Goal: Task Accomplishment & Management: Understand process/instructions

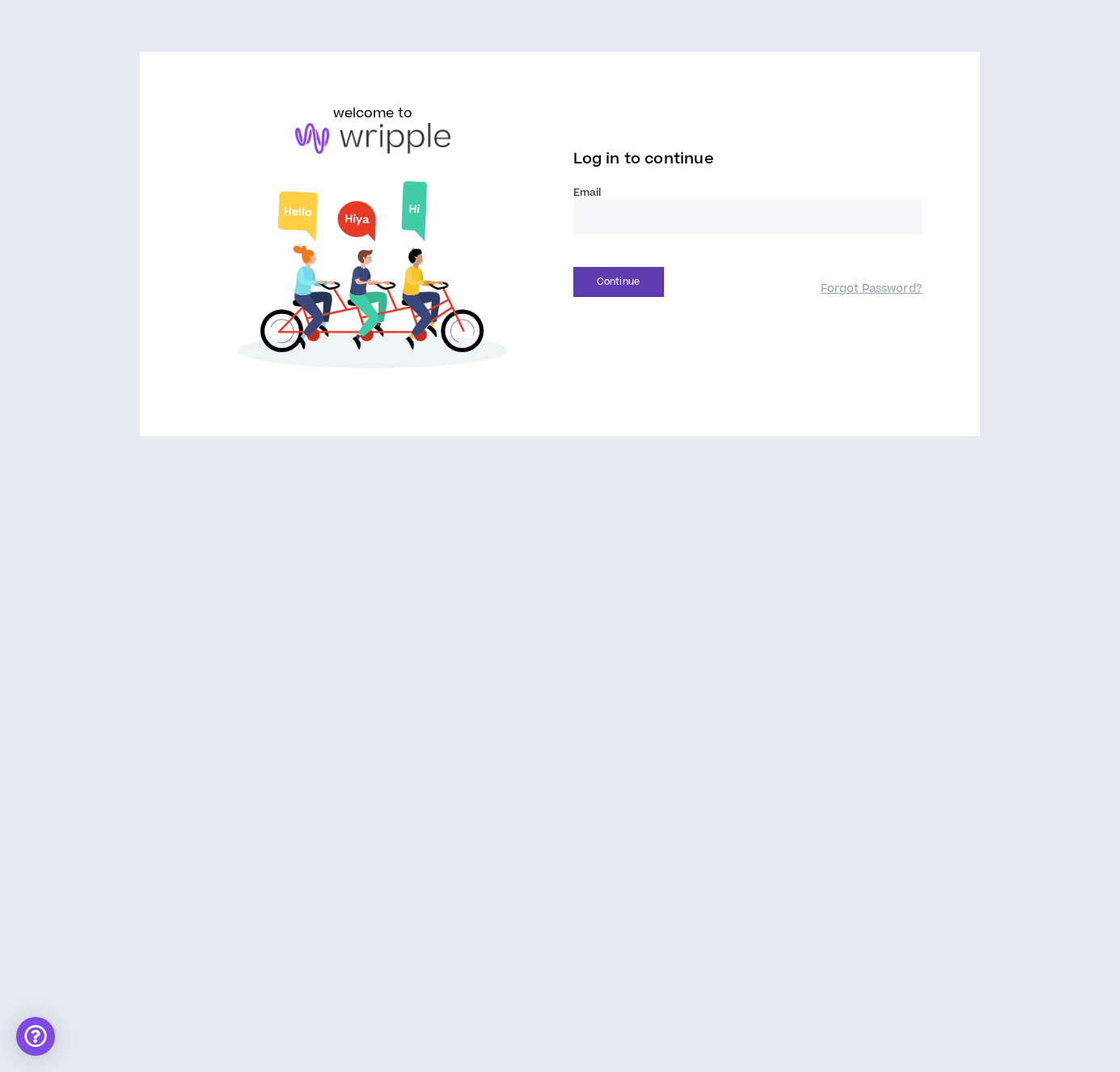
click at [617, 215] on input "email" at bounding box center [747, 217] width 349 height 35
type input "**********"
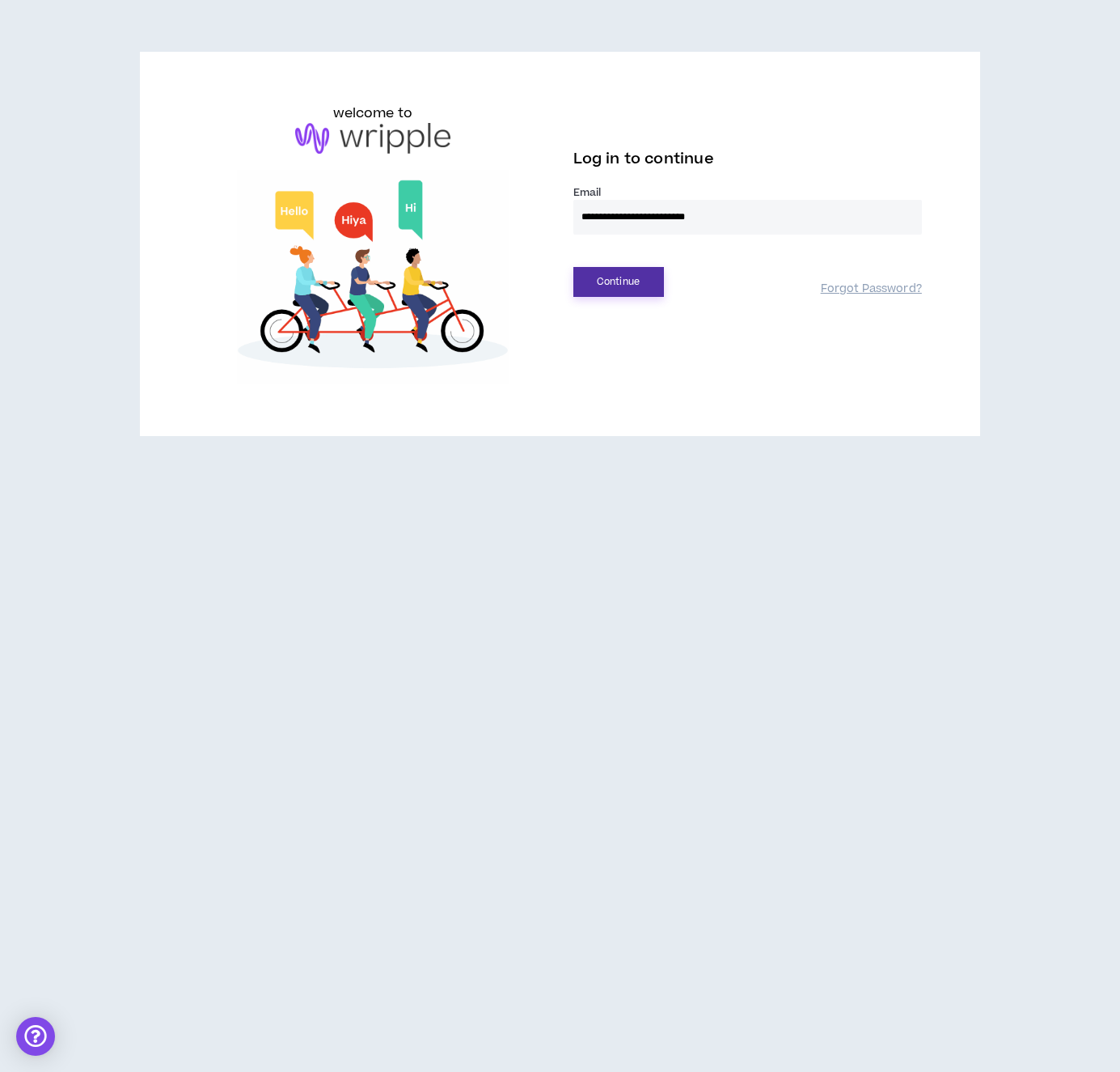
click at [635, 280] on button "Continue" at bounding box center [619, 282] width 91 height 30
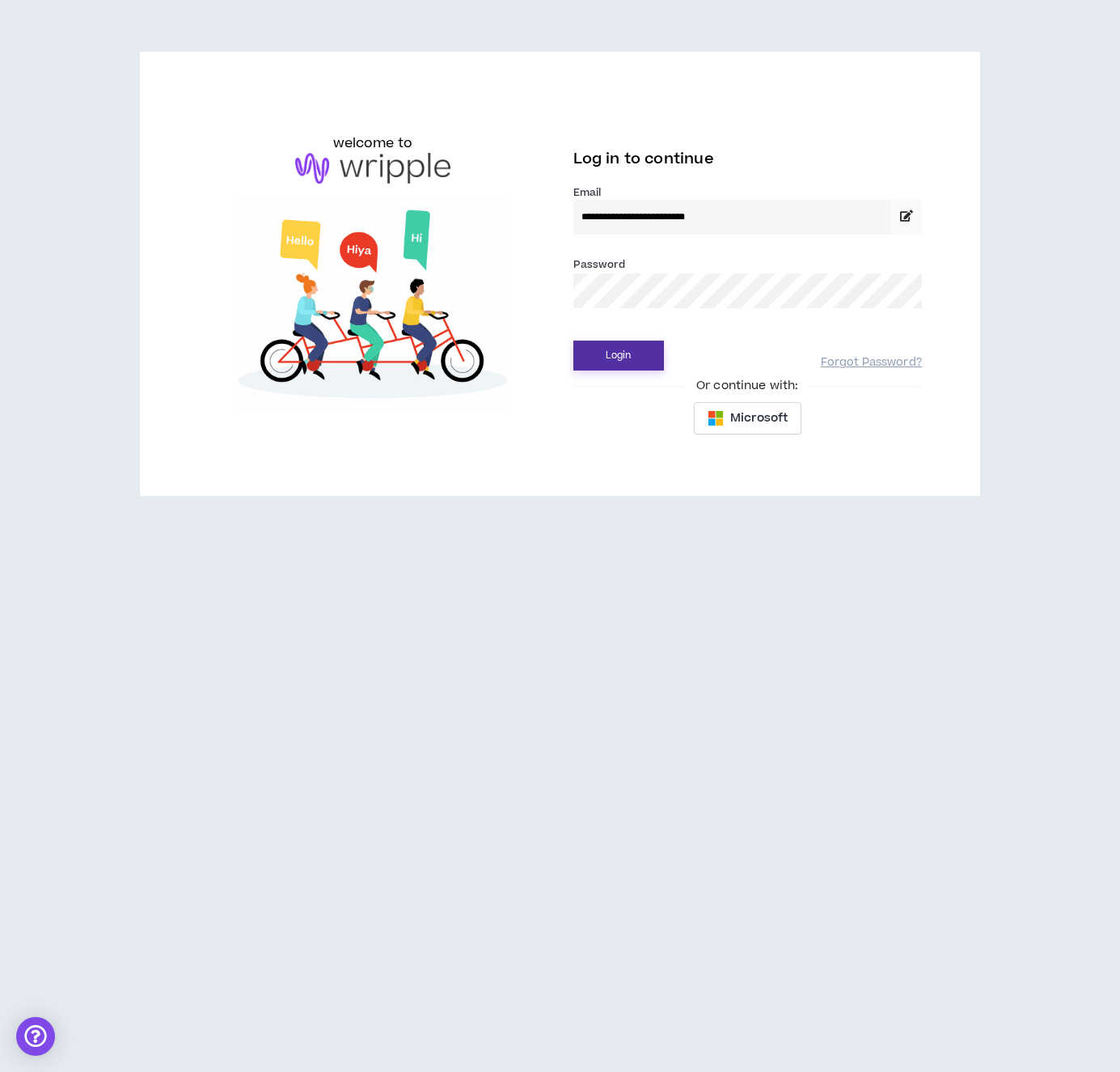
click at [620, 348] on button "Login" at bounding box center [619, 356] width 91 height 30
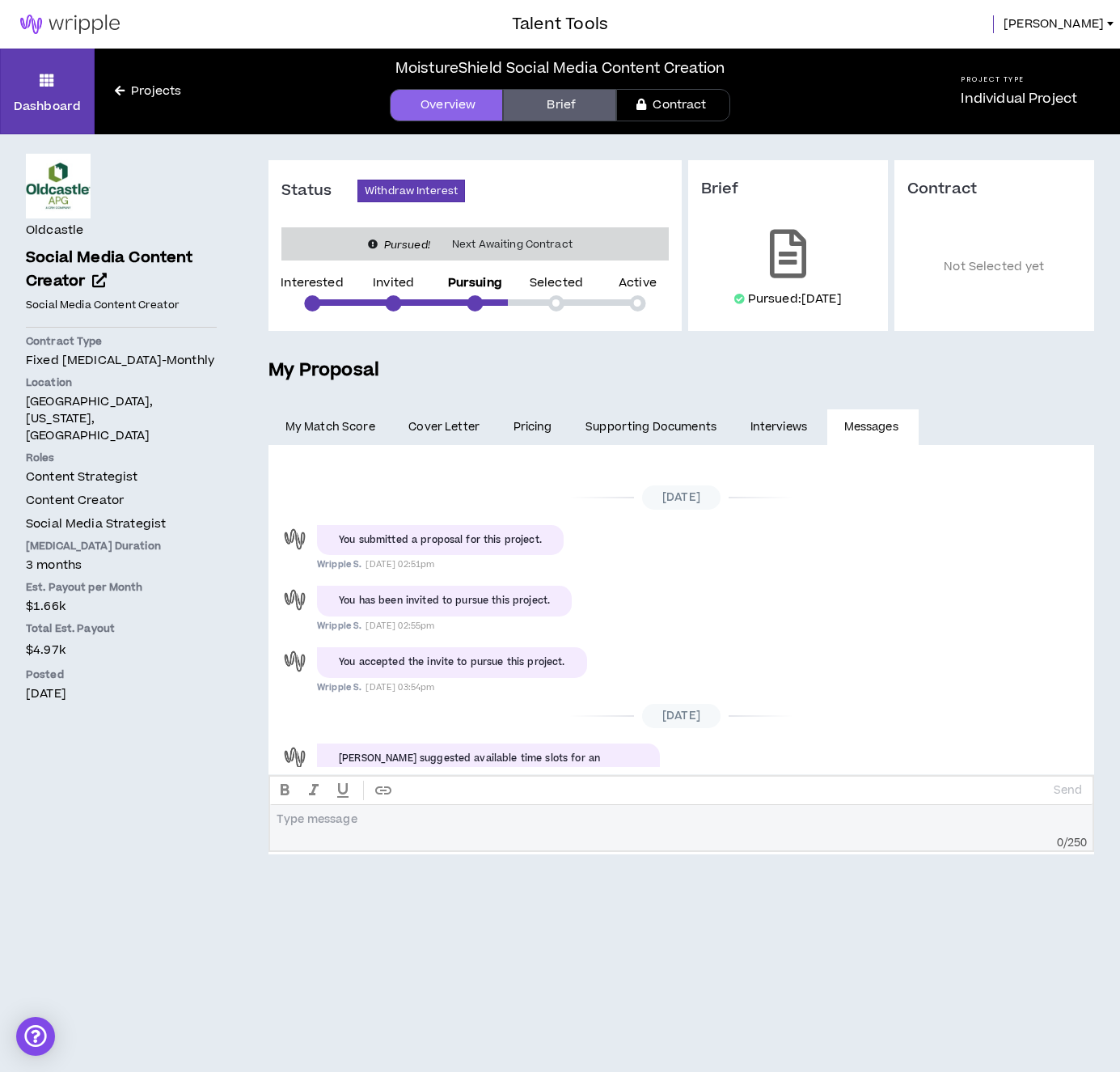
scroll to position [368, 0]
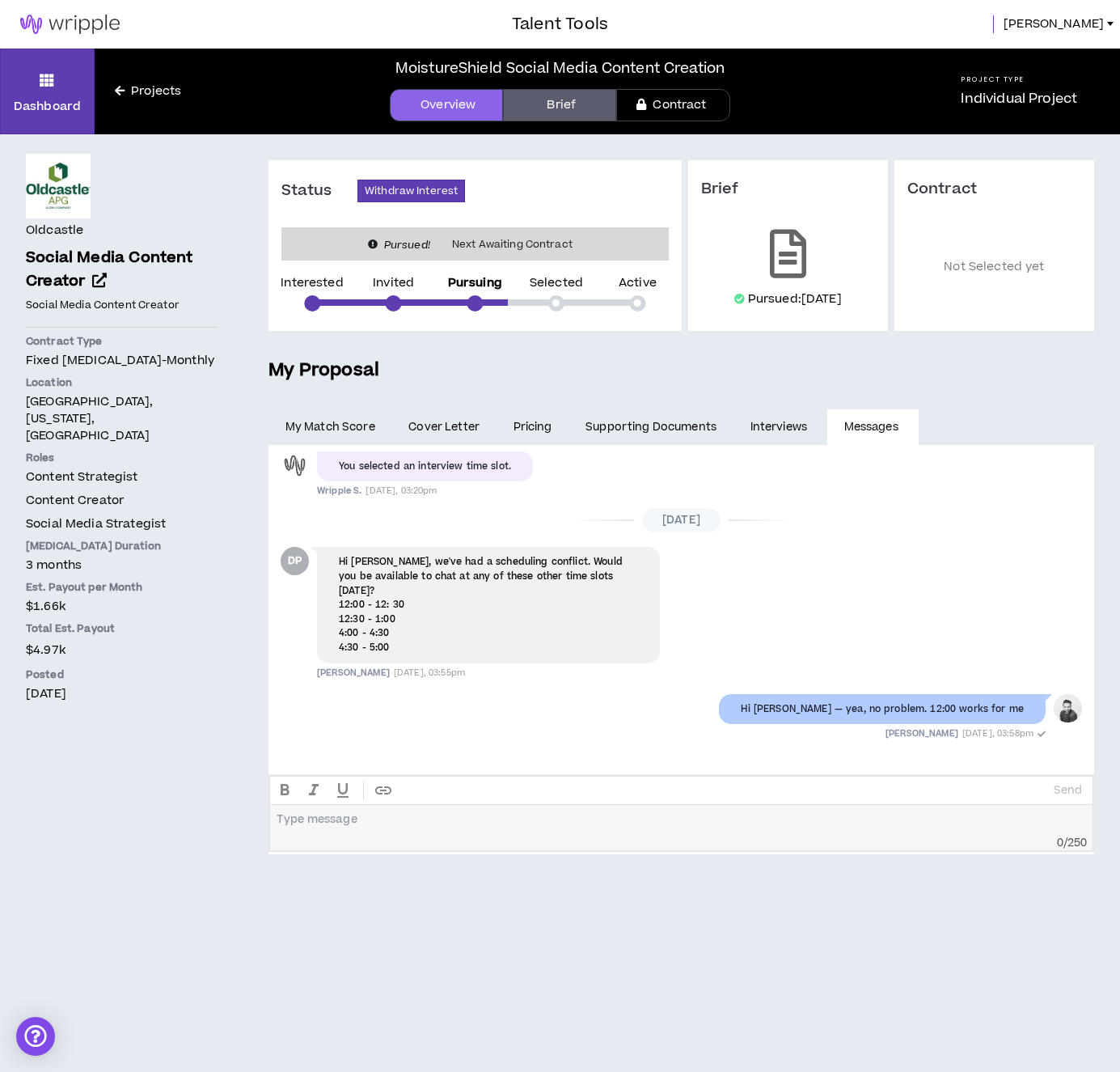
click at [546, 102] on link "Brief" at bounding box center [560, 105] width 114 height 33
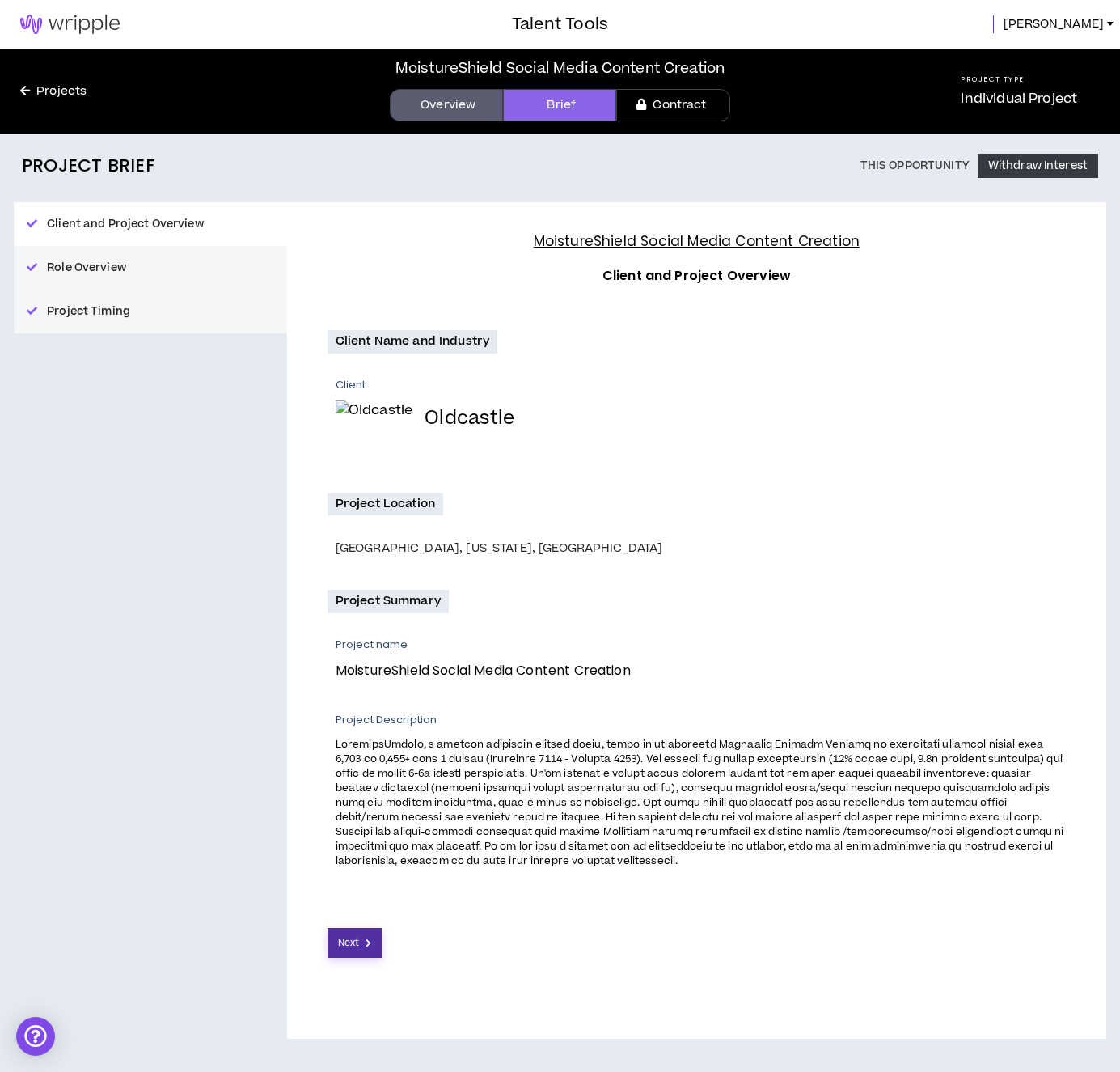
click at [350, 943] on span "Next" at bounding box center [348, 943] width 21 height 16
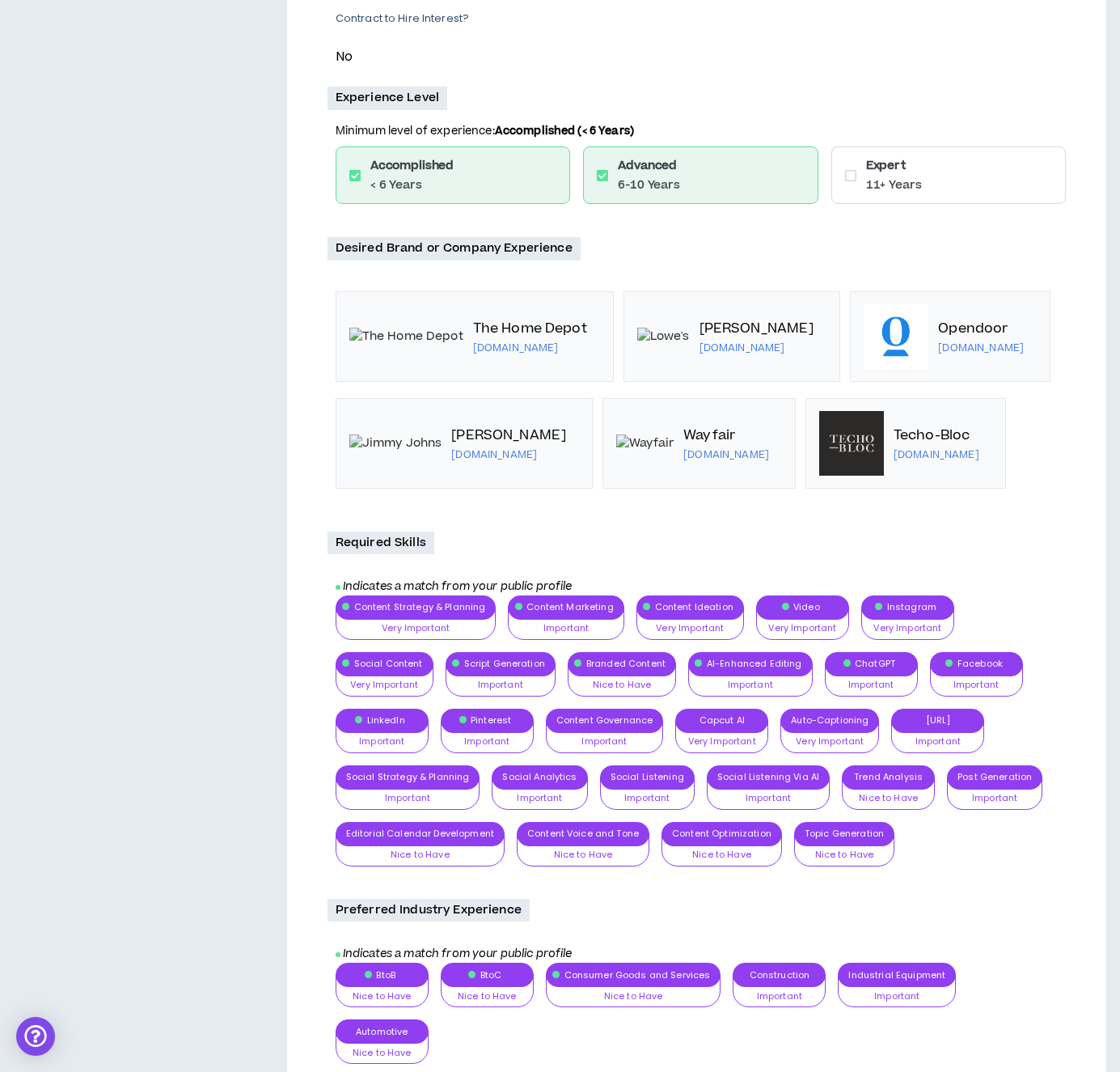
scroll to position [708, 0]
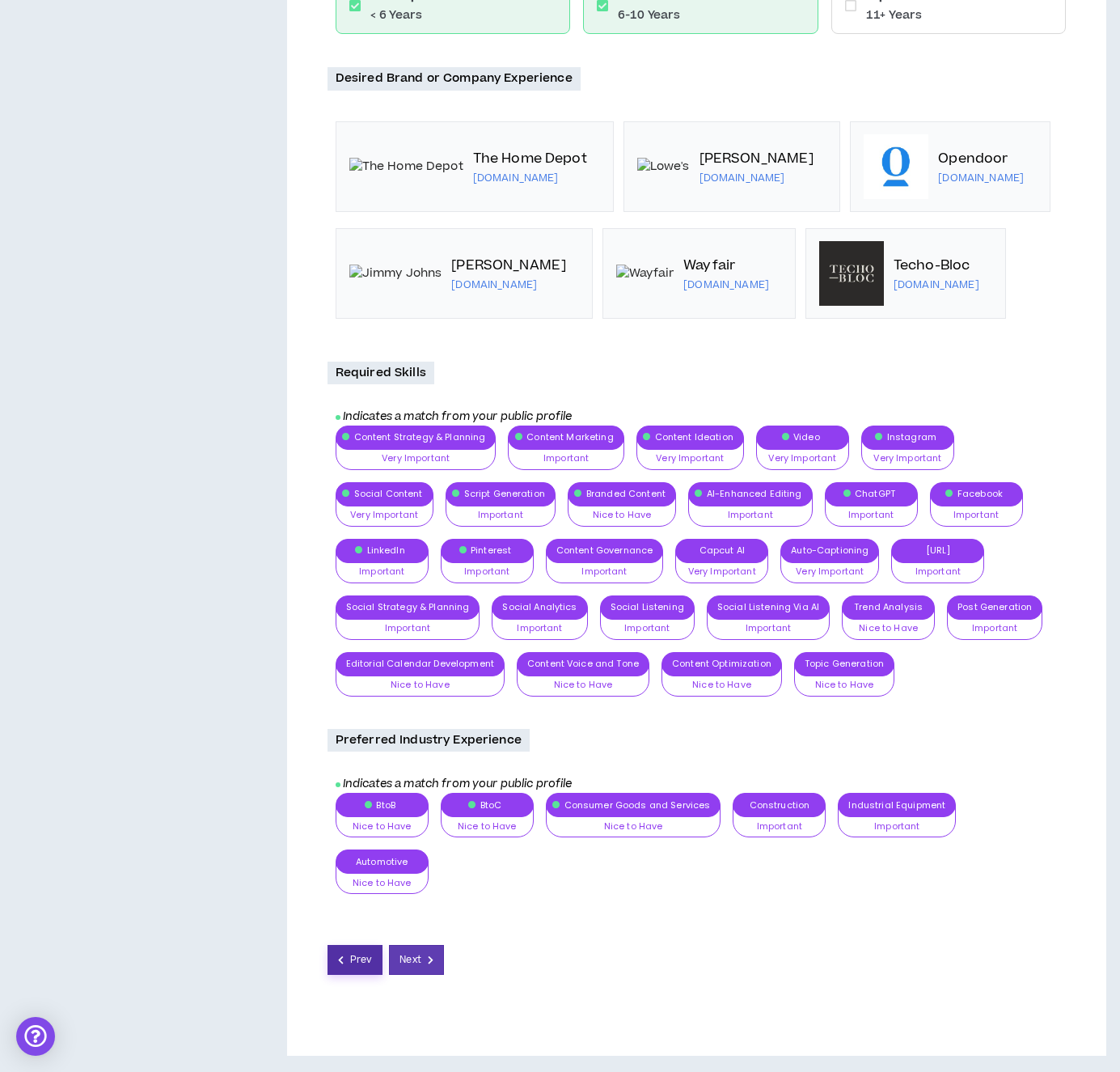
click at [350, 957] on span "Prev" at bounding box center [361, 960] width 22 height 16
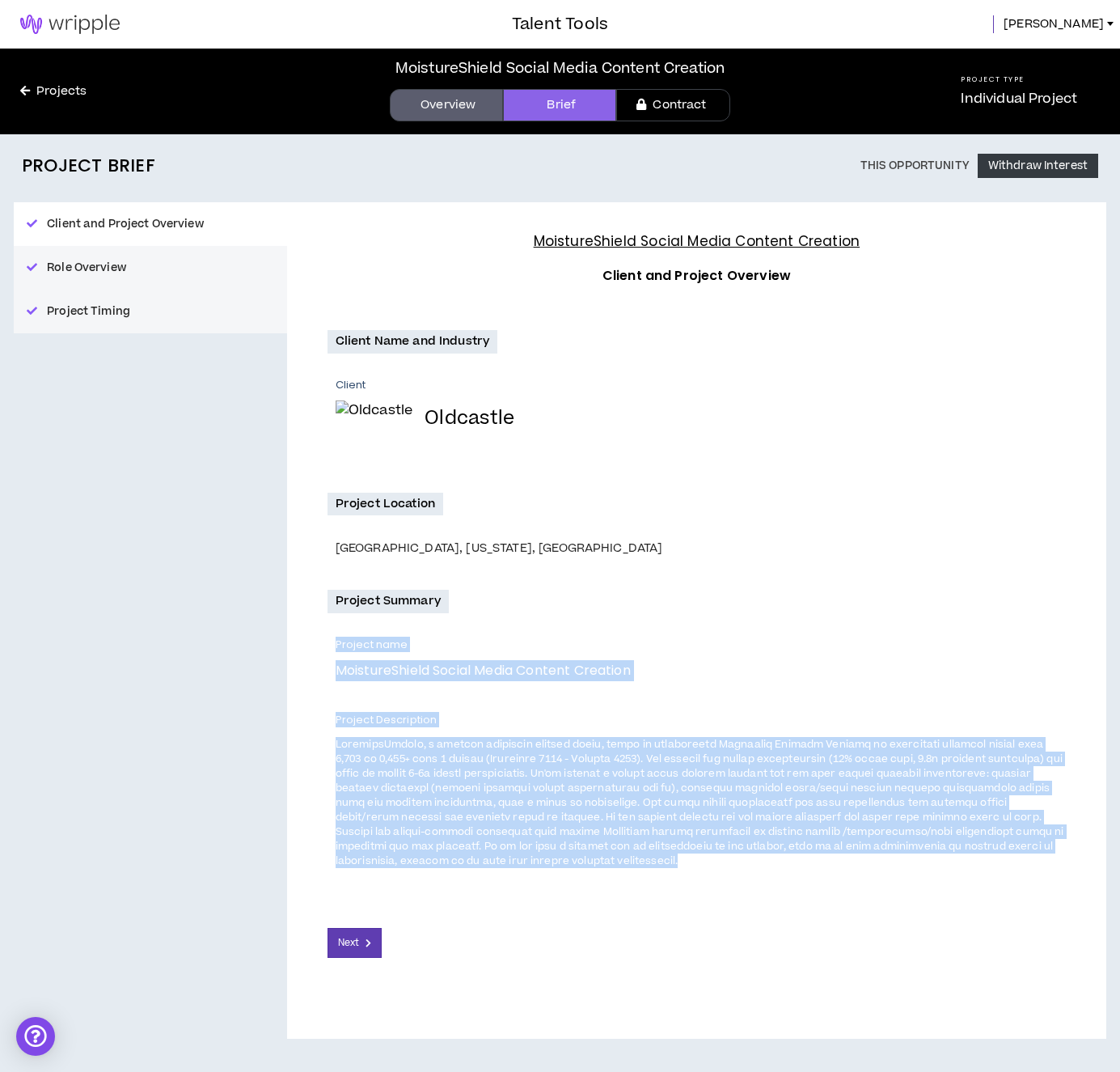
drag, startPoint x: 337, startPoint y: 647, endPoint x: 973, endPoint y: 884, distance: 678.7
click at [973, 884] on div "Project Summary Project name MoistureShield Social Media Content Creation Proje…" at bounding box center [696, 746] width 738 height 312
copy div "Project name MoistureShield Social Media Content Creation Project Description M…"
